Goal: Information Seeking & Learning: Find specific fact

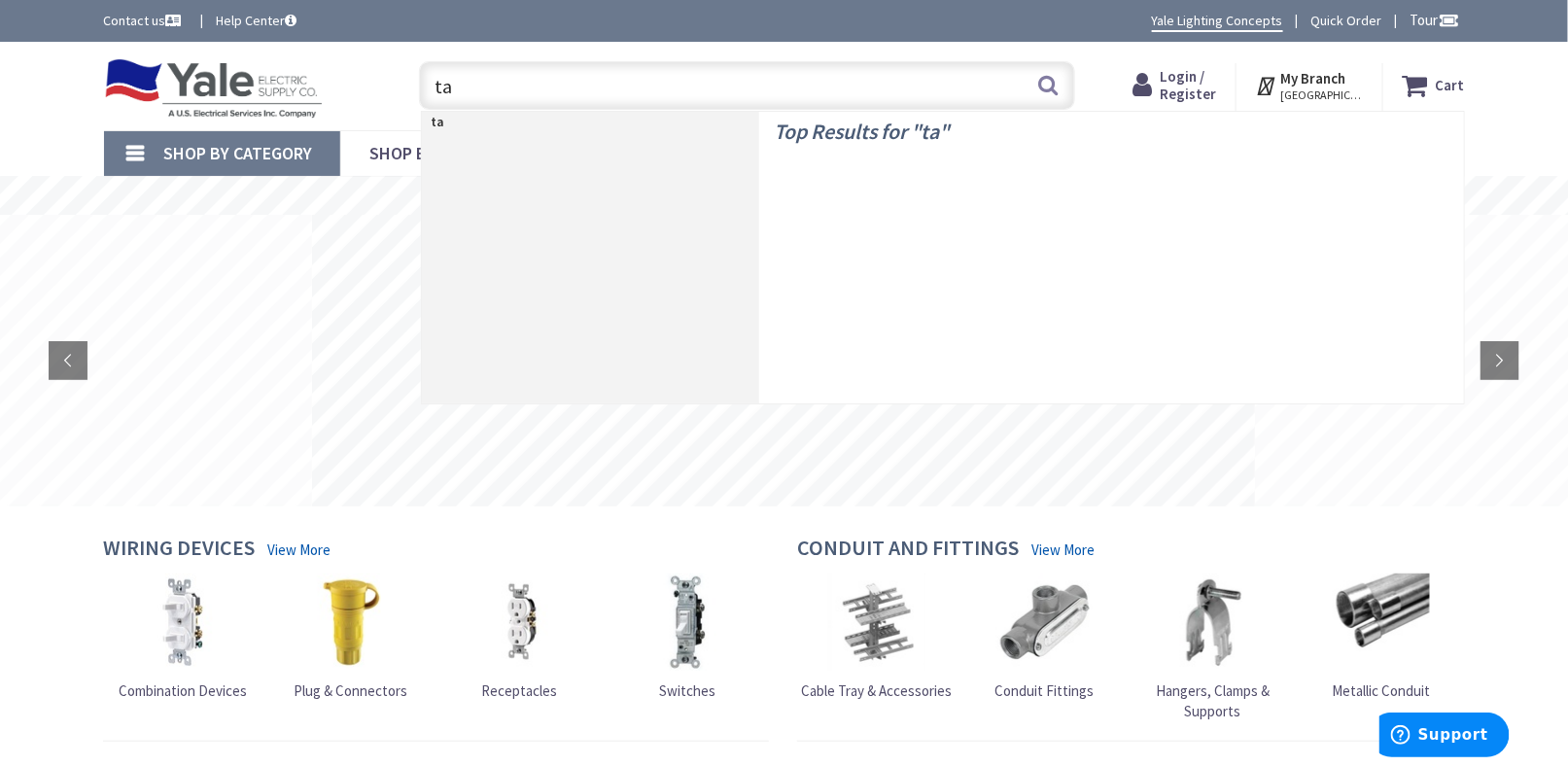
type input "t"
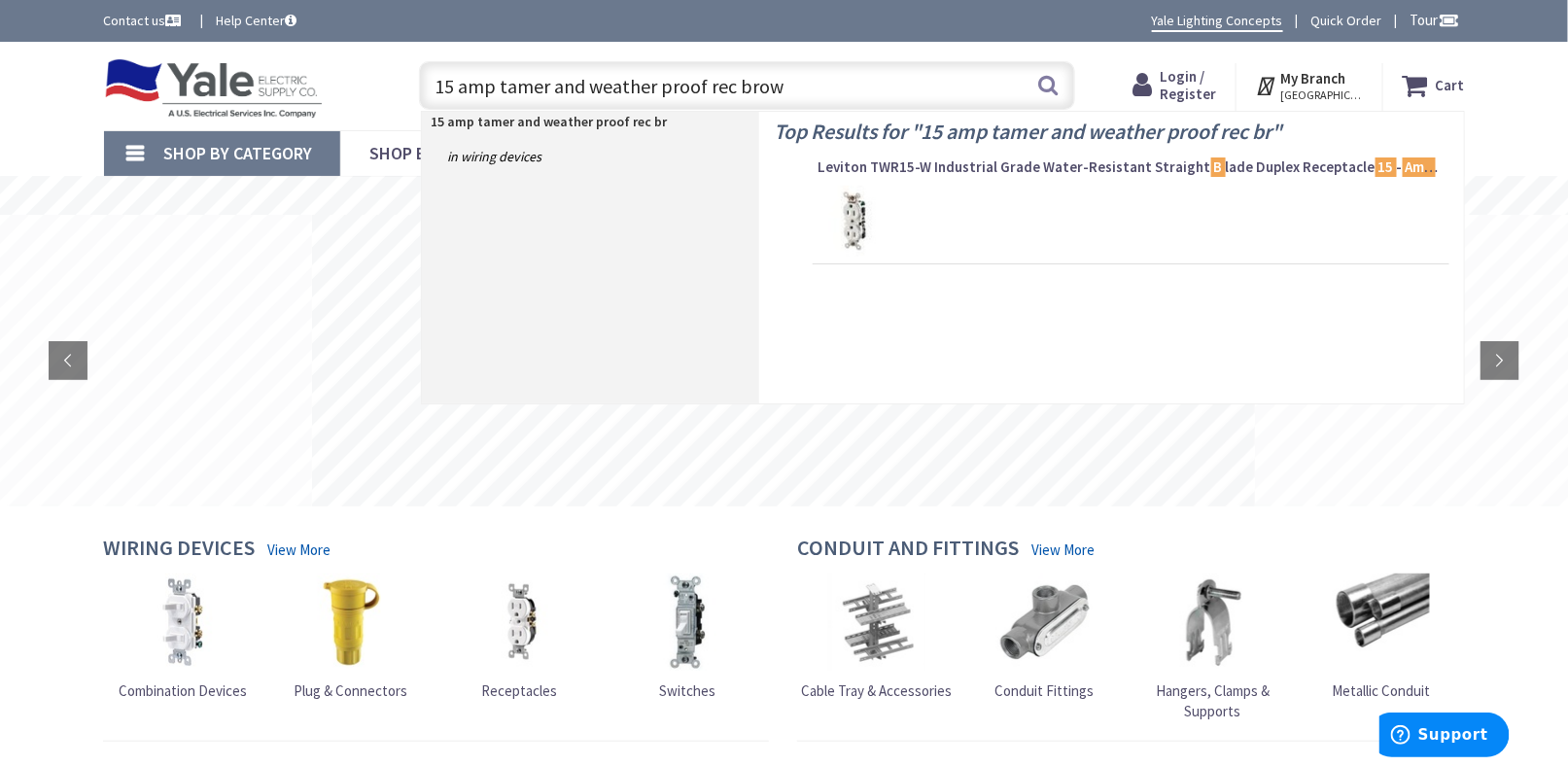
type input "15 amp tamer and weather proof rec brown"
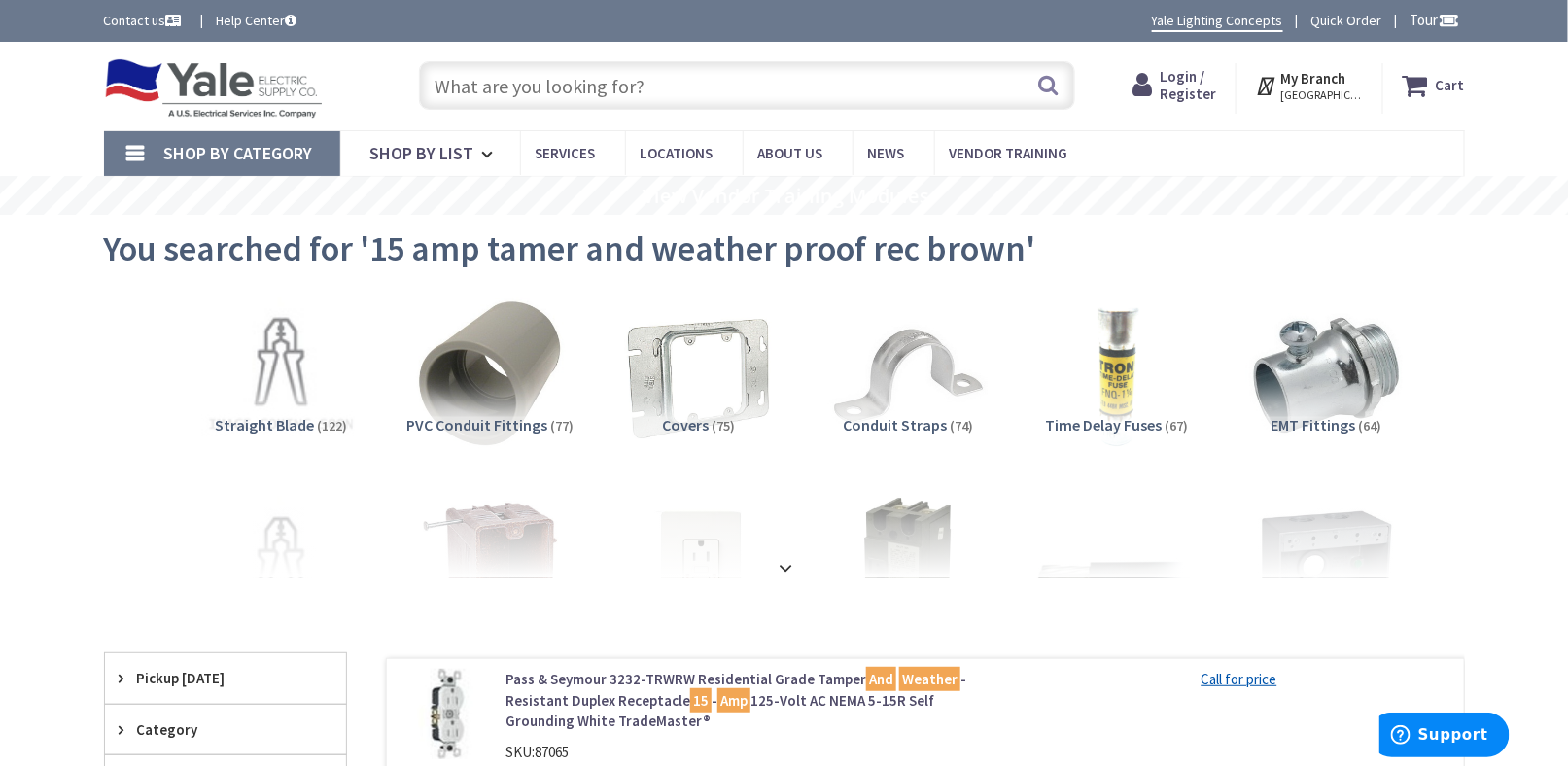
click at [529, 86] on input "text" at bounding box center [747, 85] width 656 height 48
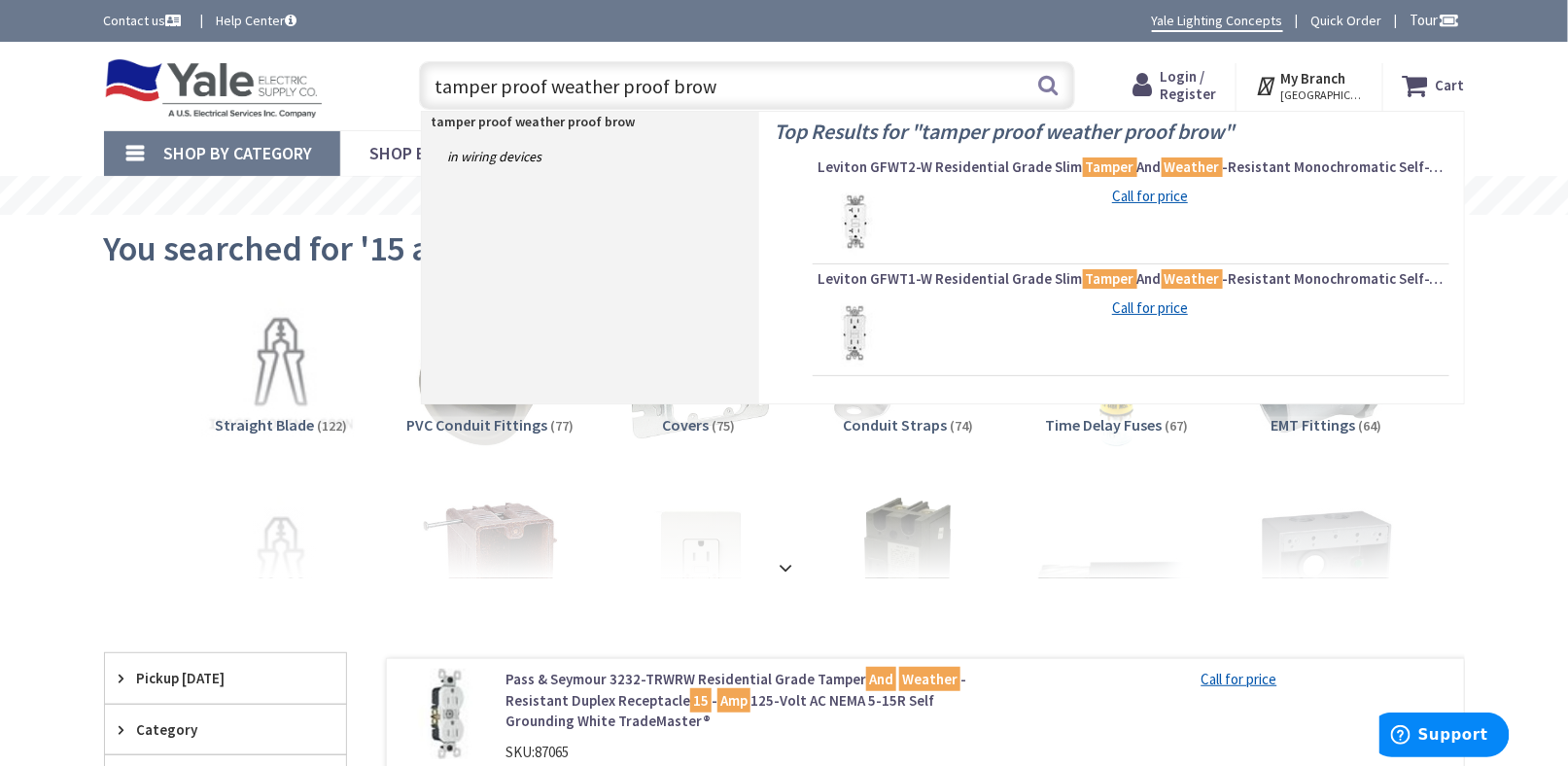
type input "tamper proof weather proof brown"
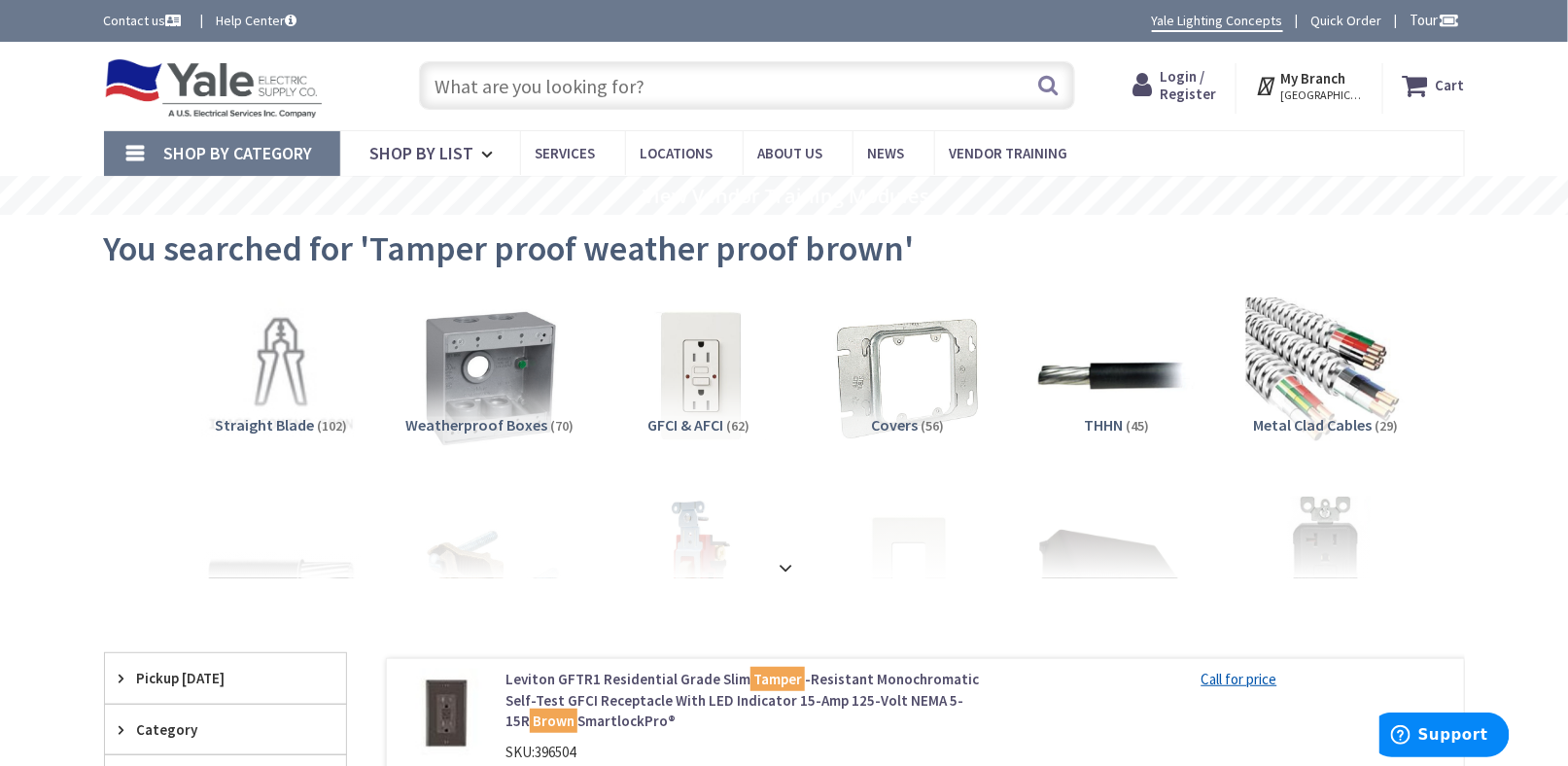
click at [474, 77] on input "text" at bounding box center [747, 85] width 656 height 48
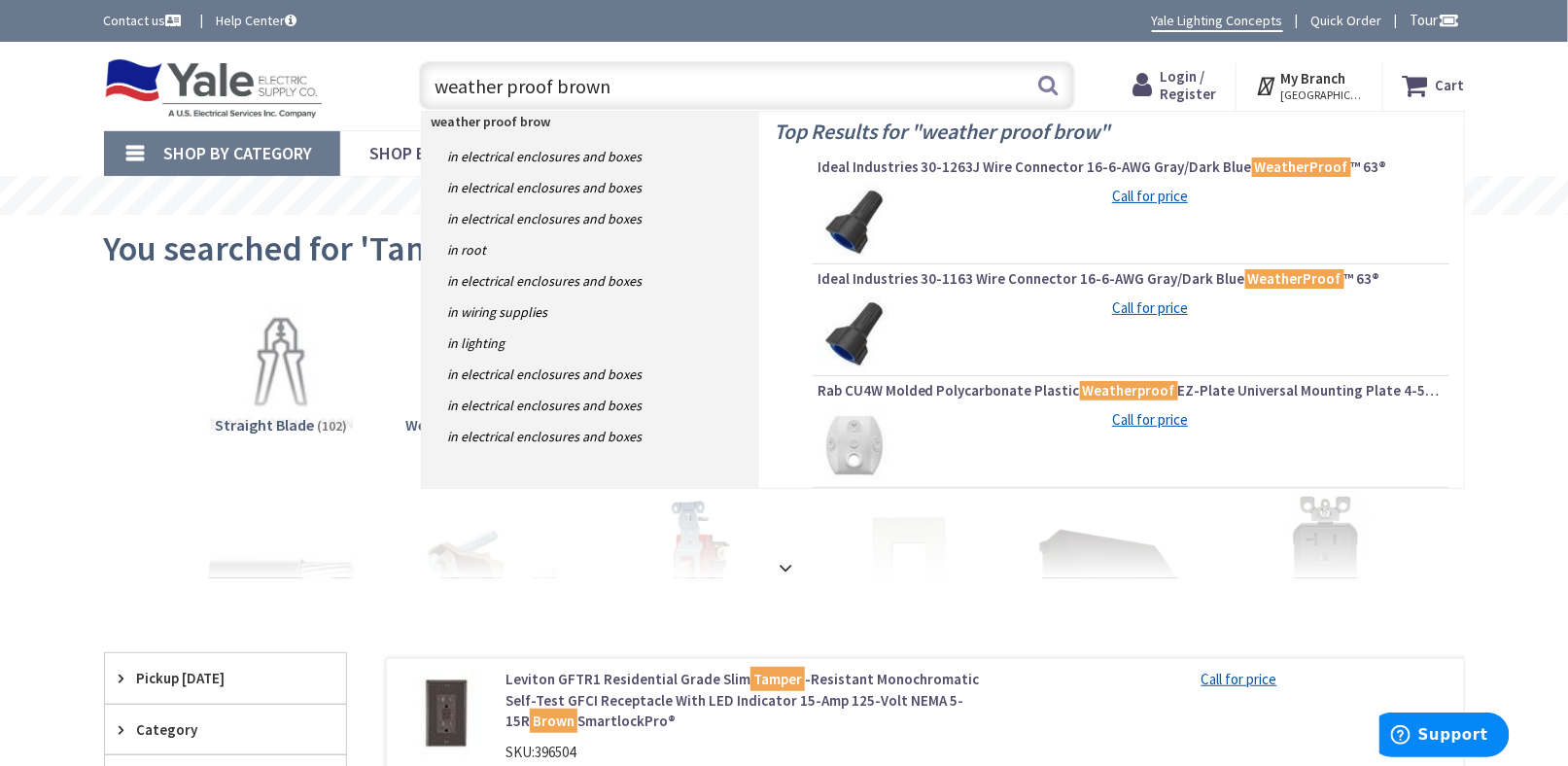
type input "weather proof brown"
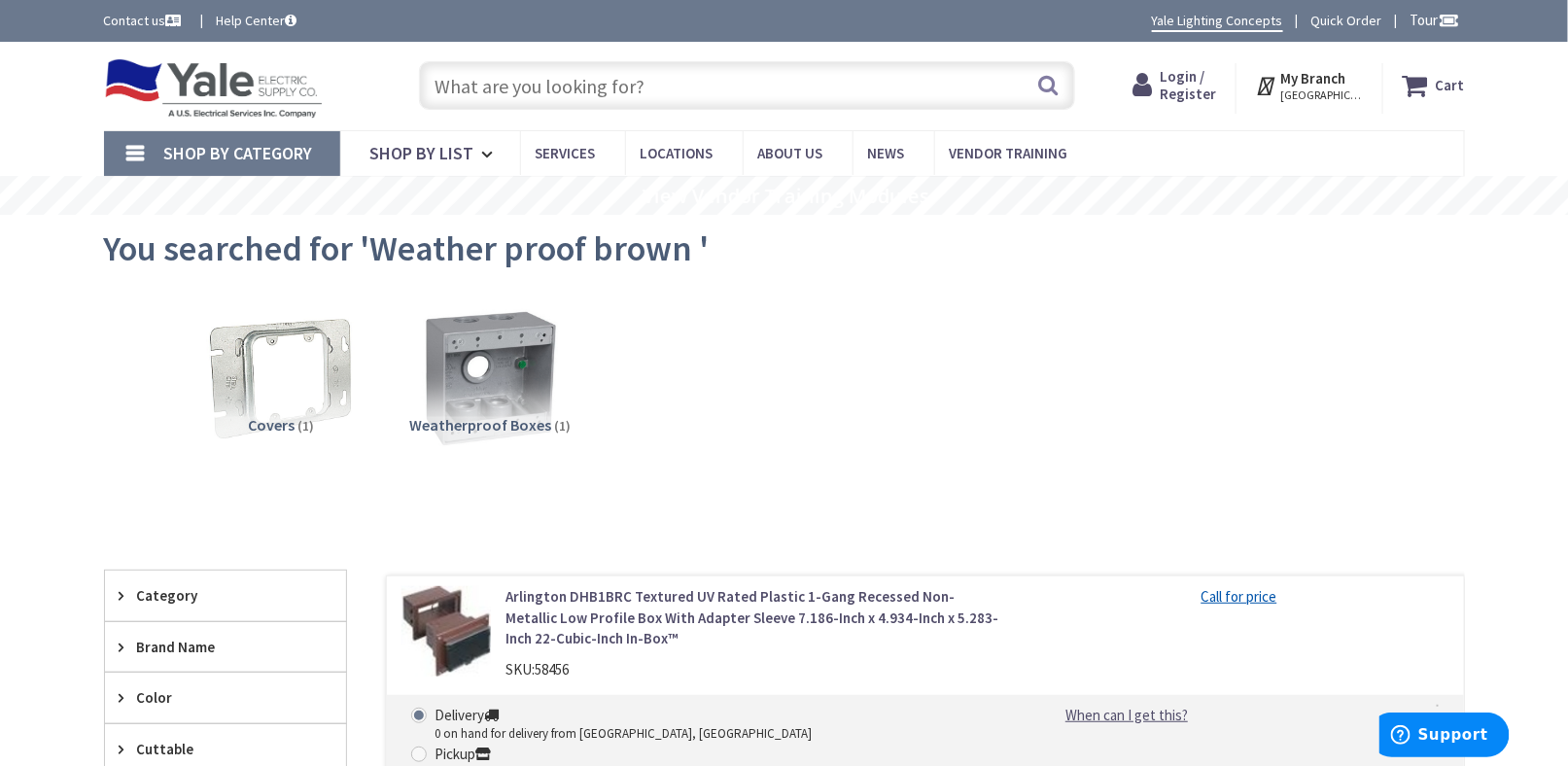
click at [473, 84] on input "text" at bounding box center [747, 85] width 656 height 48
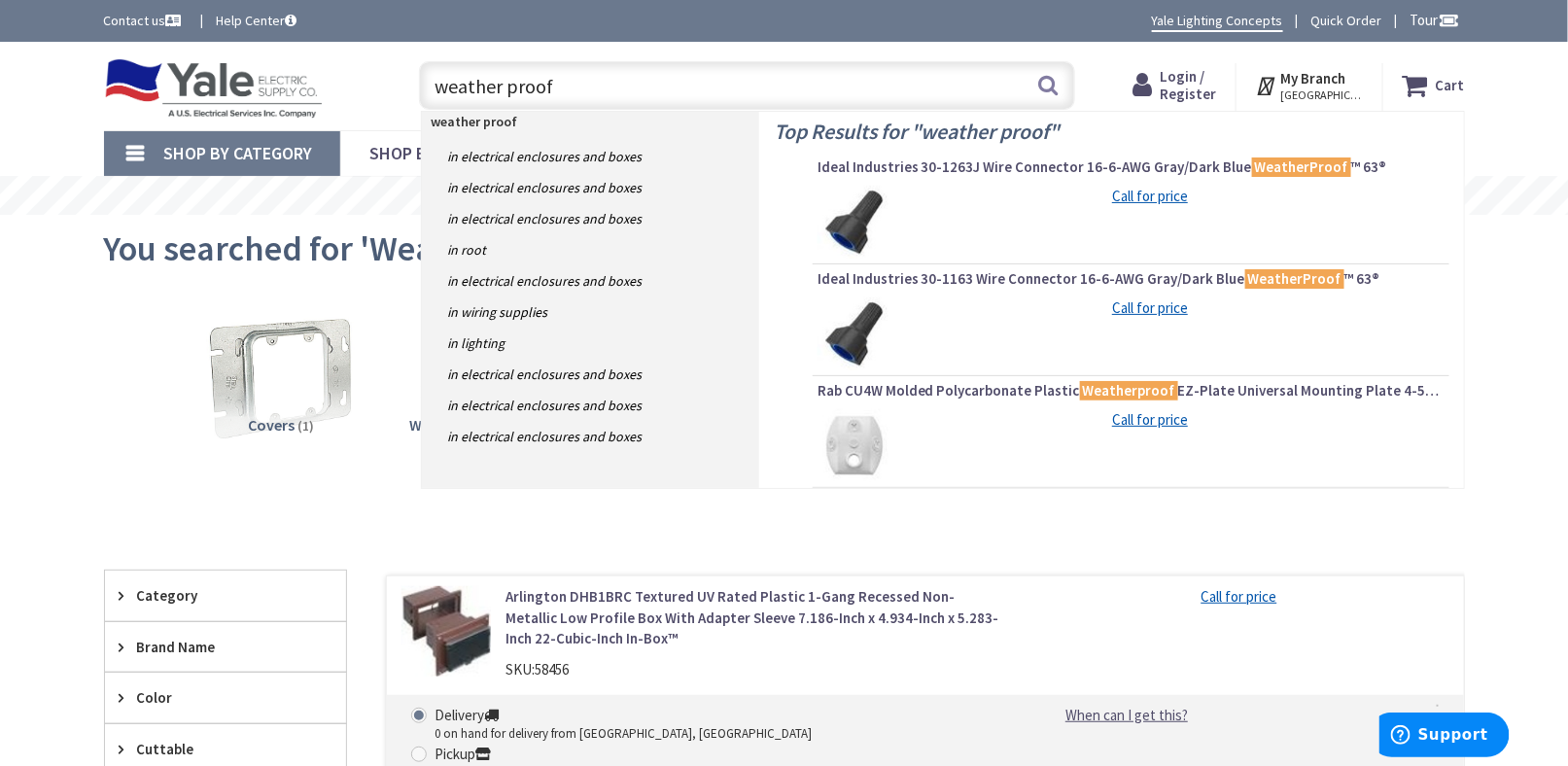
type input "weather proof"
click at [252, 79] on img at bounding box center [214, 88] width 219 height 60
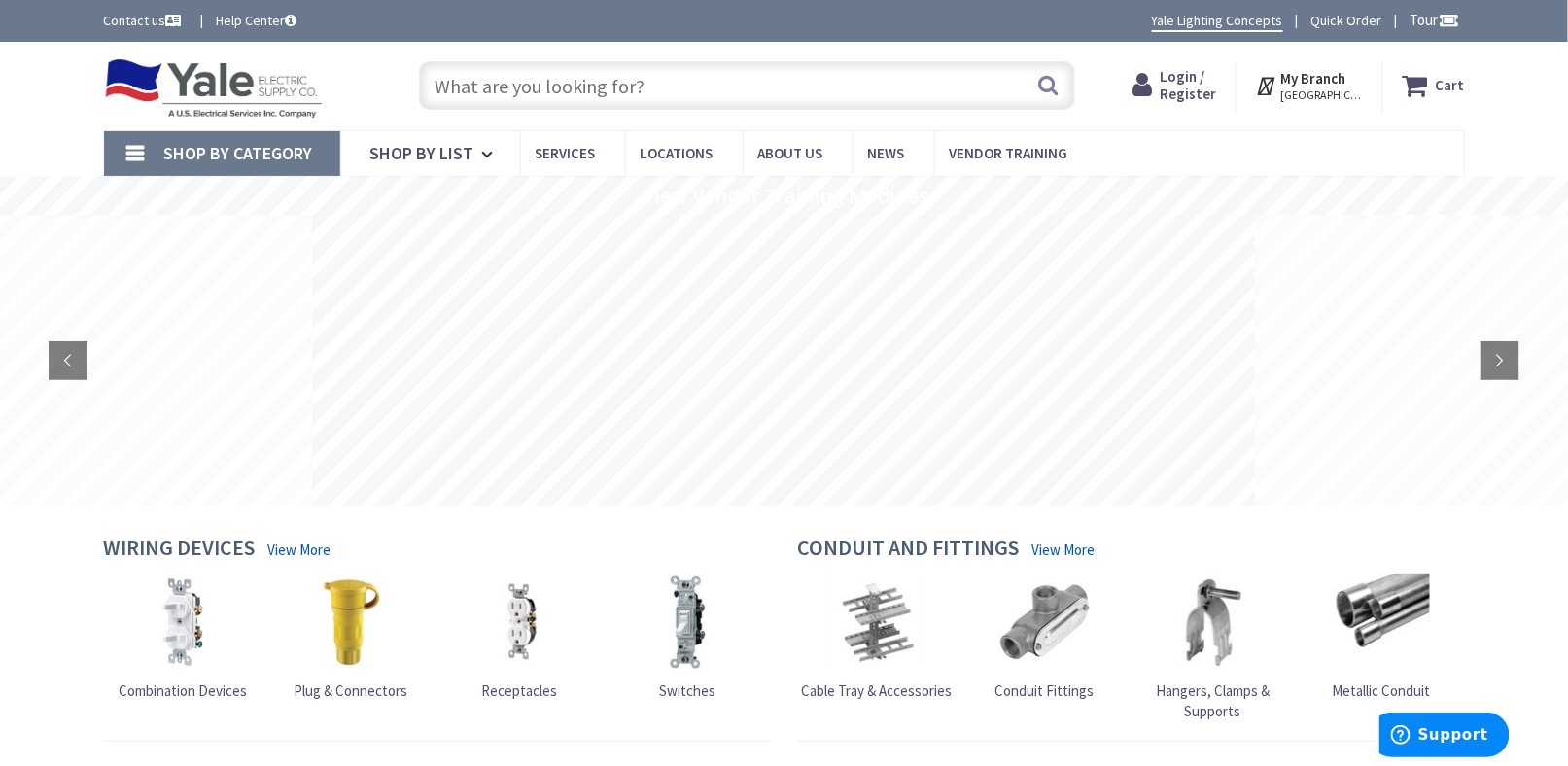
click at [520, 84] on input "text" at bounding box center [747, 85] width 656 height 48
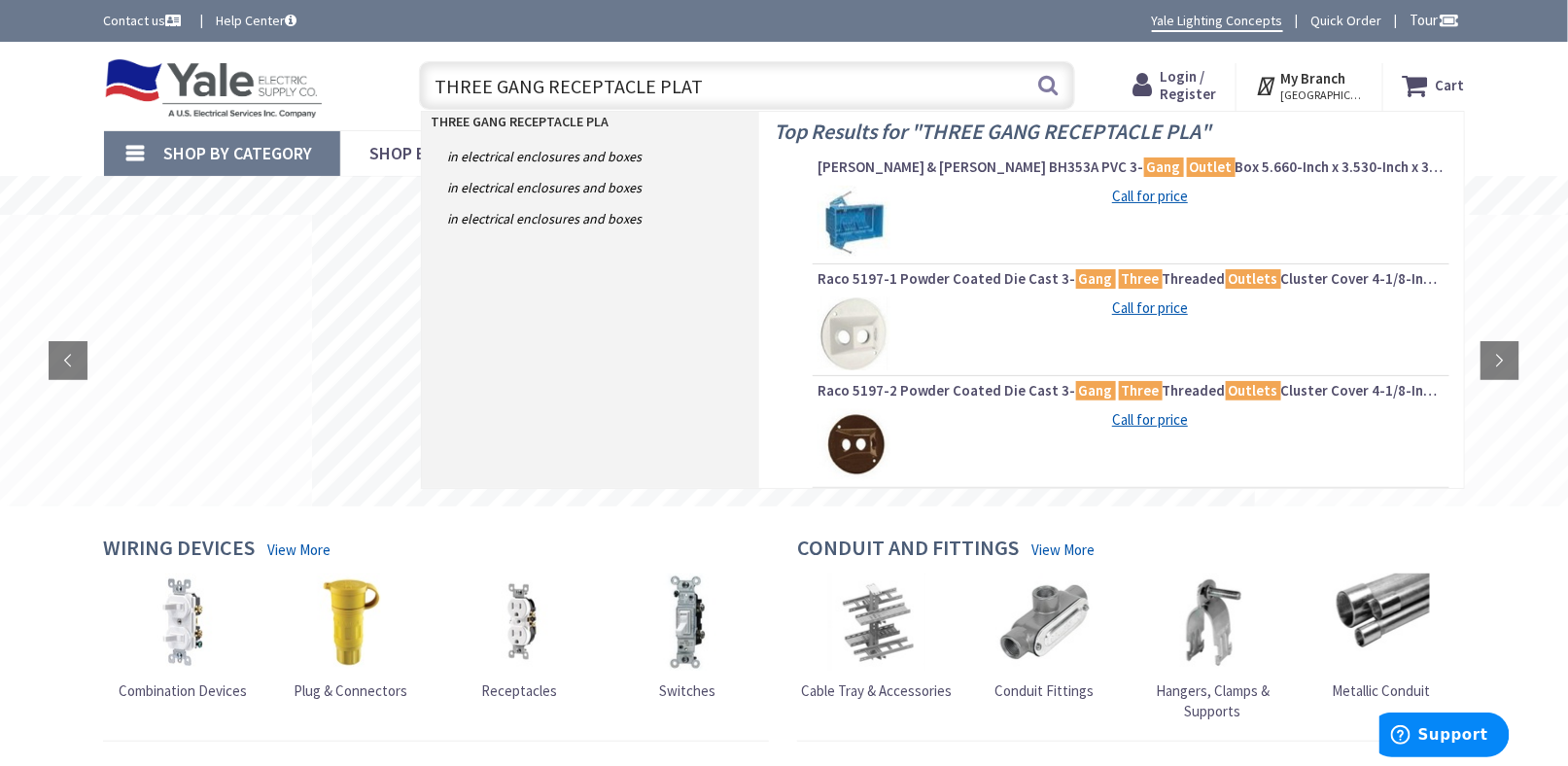
type input "THREE GANG RECEPTACLE PLATE"
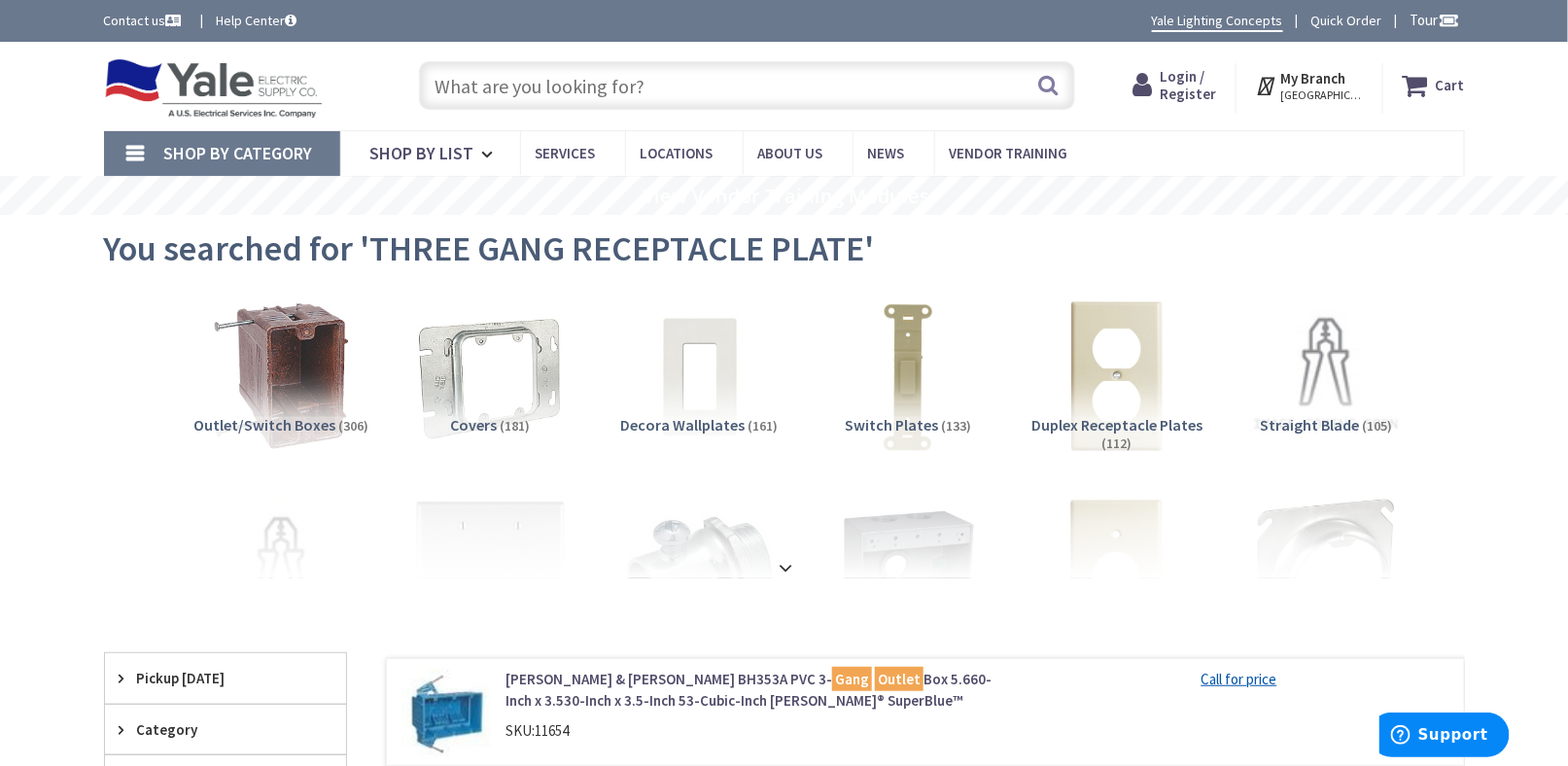
click at [488, 90] on input "text" at bounding box center [747, 85] width 656 height 48
click at [283, 92] on img at bounding box center [214, 88] width 219 height 60
